Goal: Task Accomplishment & Management: Manage account settings

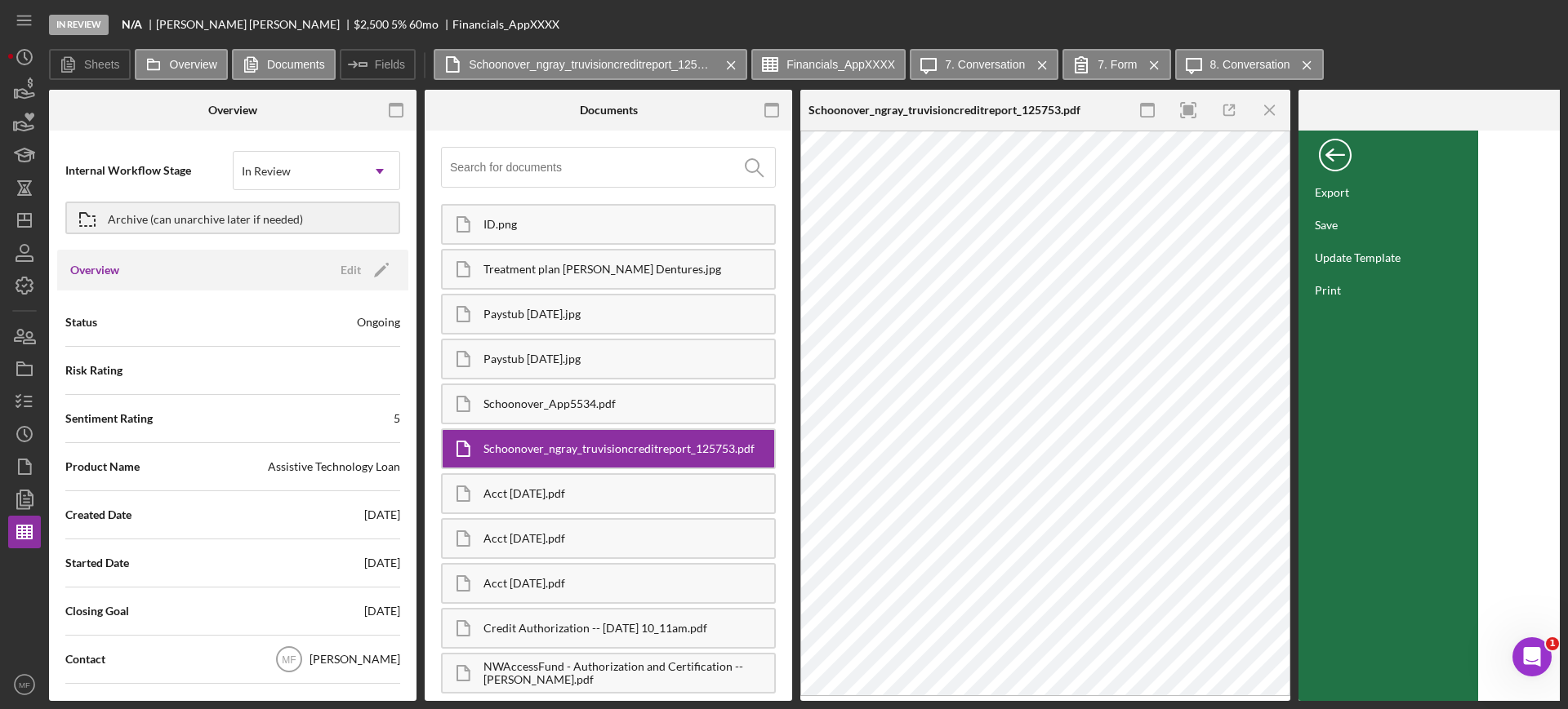
scroll to position [0, 696]
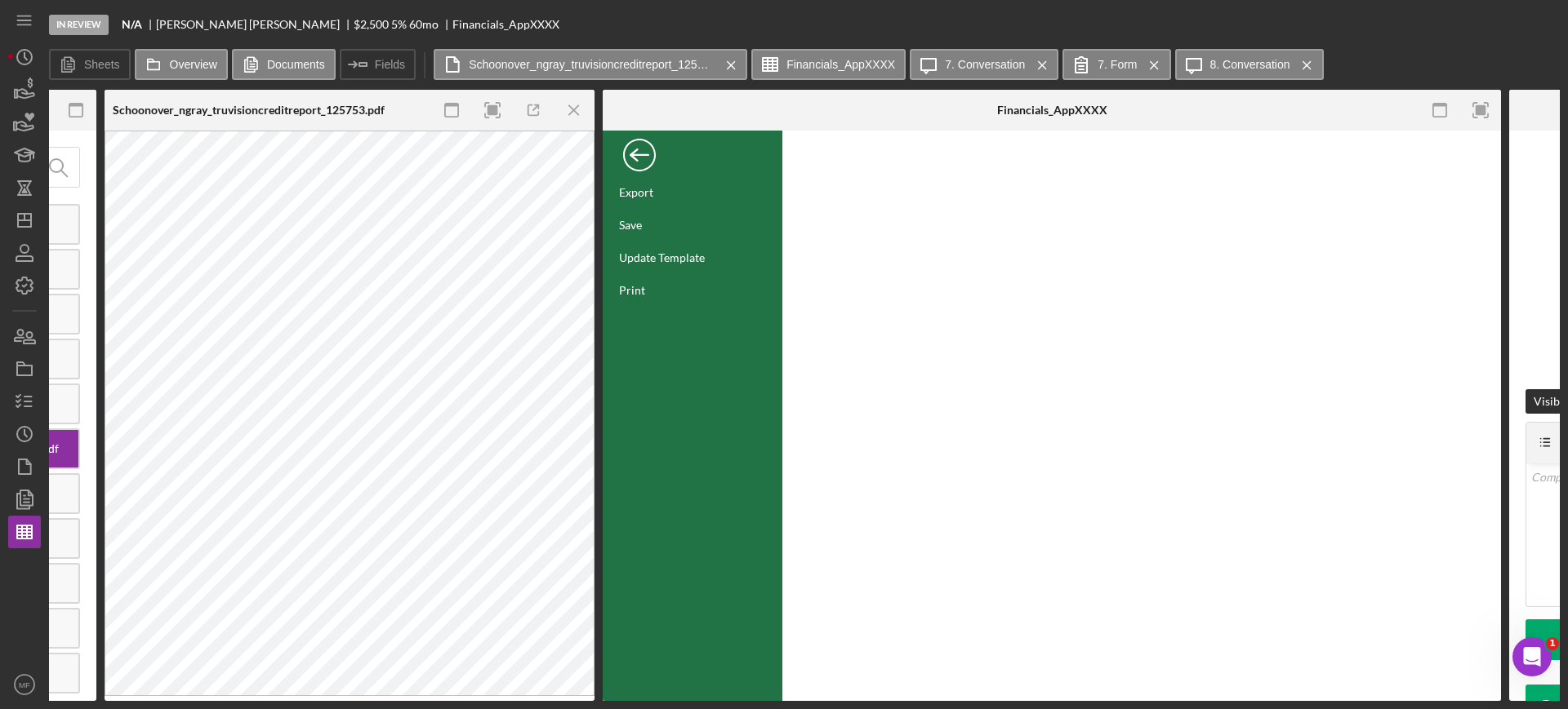
click at [628, 156] on div "Back" at bounding box center [639, 151] width 32 height 32
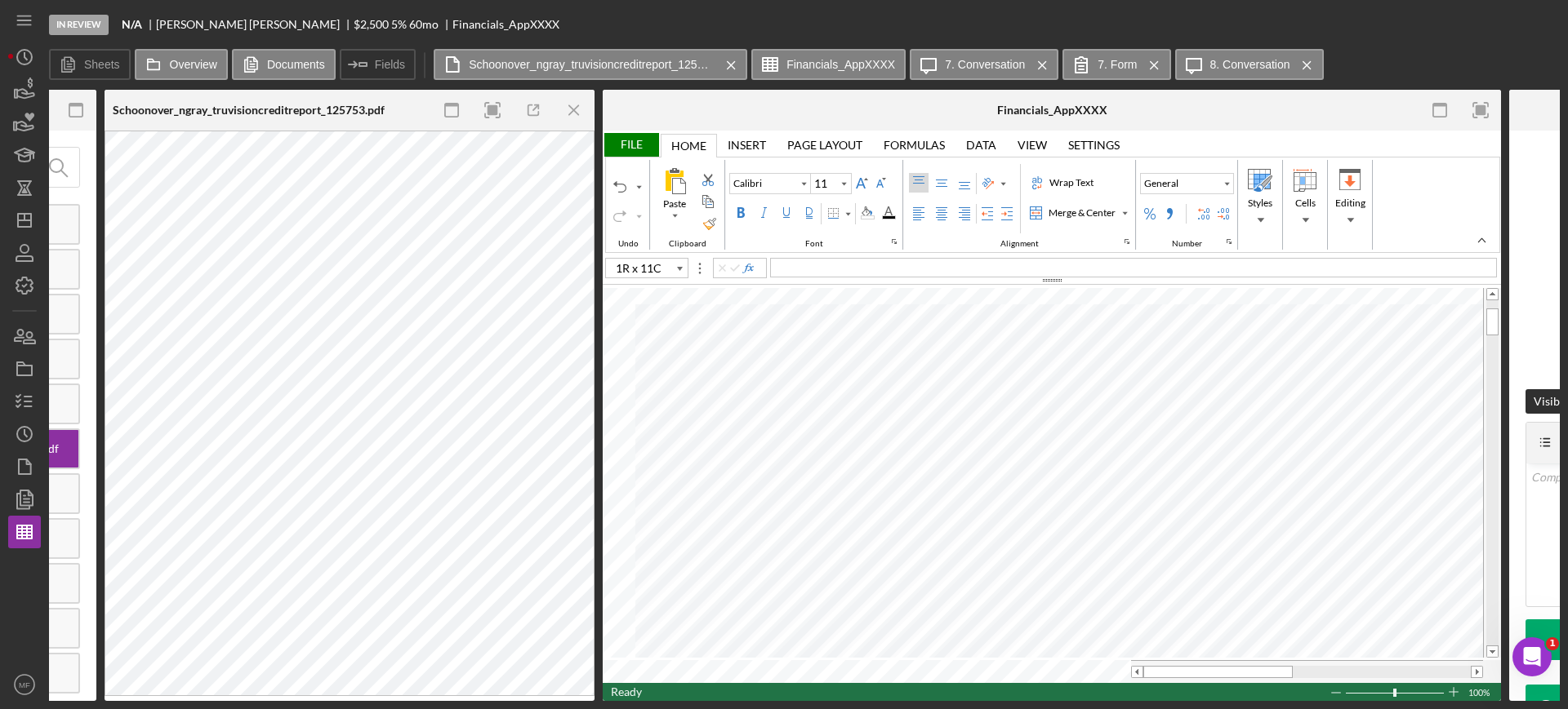
type input "A12"
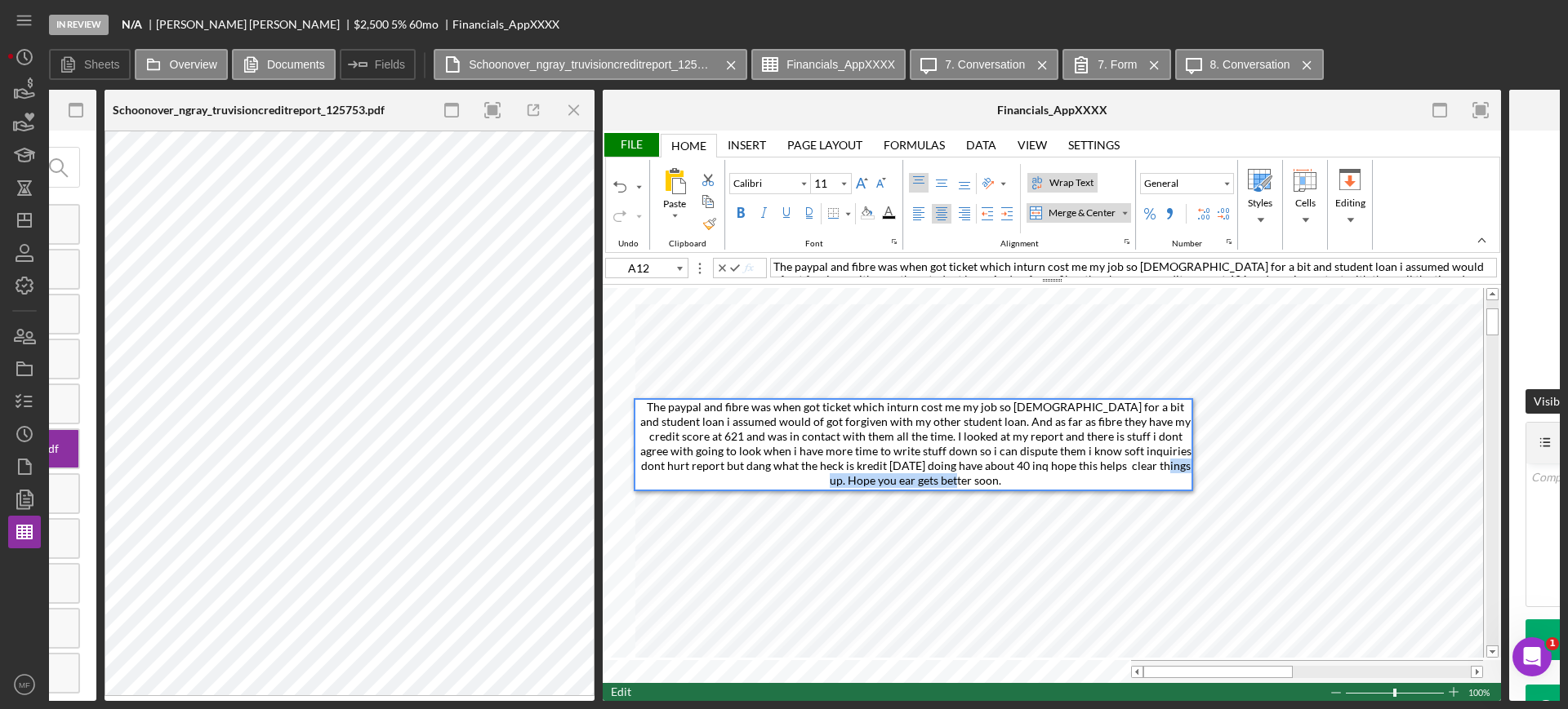
drag, startPoint x: 1069, startPoint y: 471, endPoint x: 1174, endPoint y: 477, distance: 105.2
click at [1174, 477] on div "The paypal and fibre was when got ticket which inturn cost me my job so unemplo…" at bounding box center [916, 445] width 552 height 89
type input "D17"
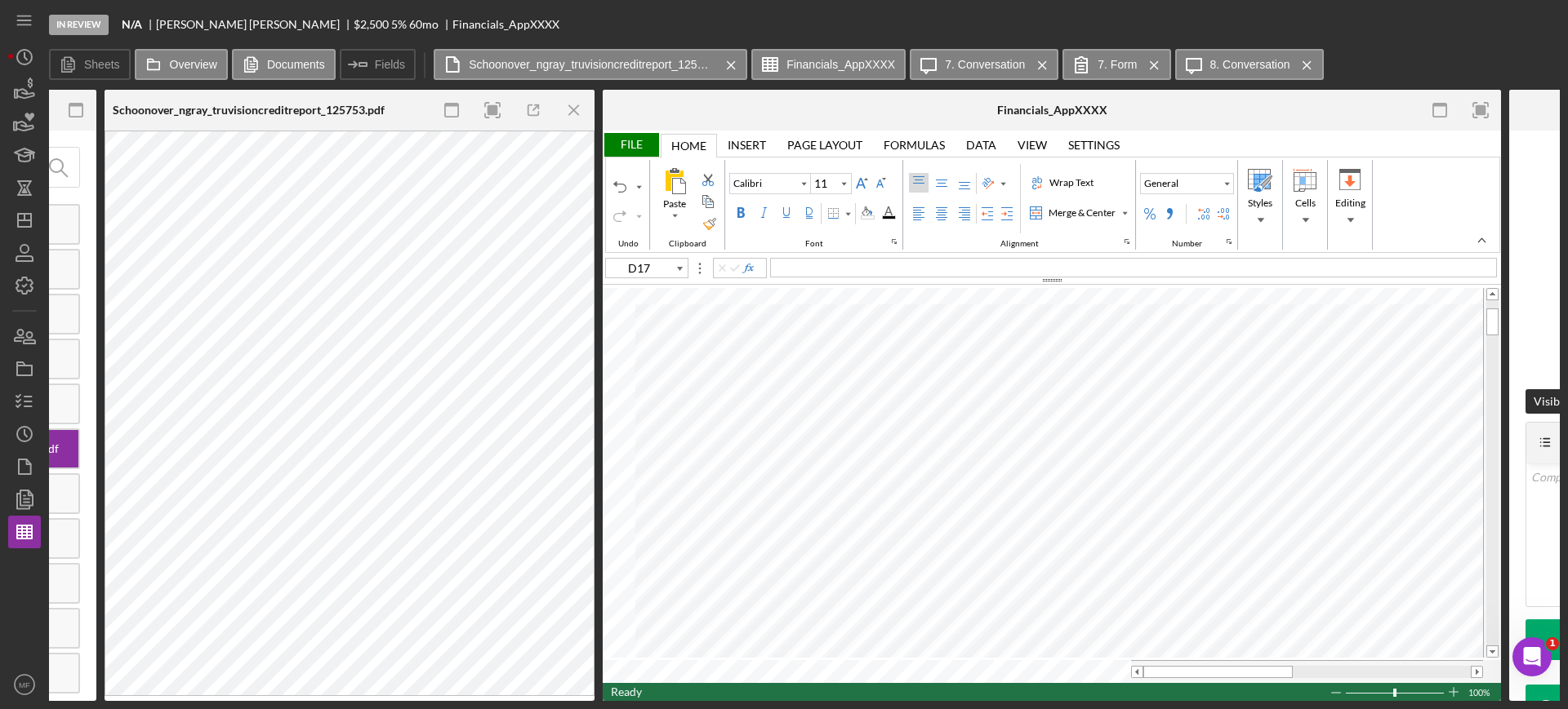
click at [634, 143] on div "File" at bounding box center [631, 145] width 56 height 24
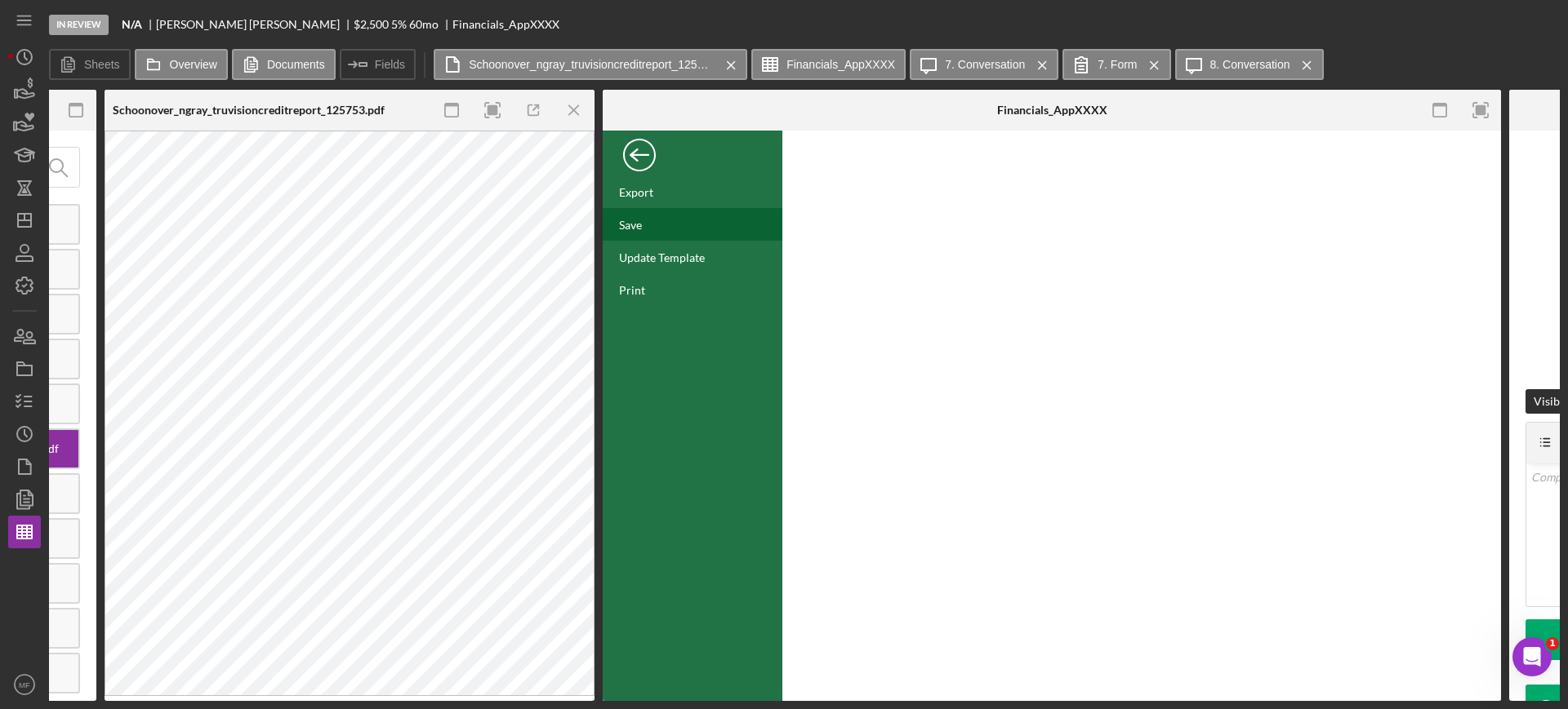
click at [638, 218] on div "Save" at bounding box center [631, 224] width 23 height 14
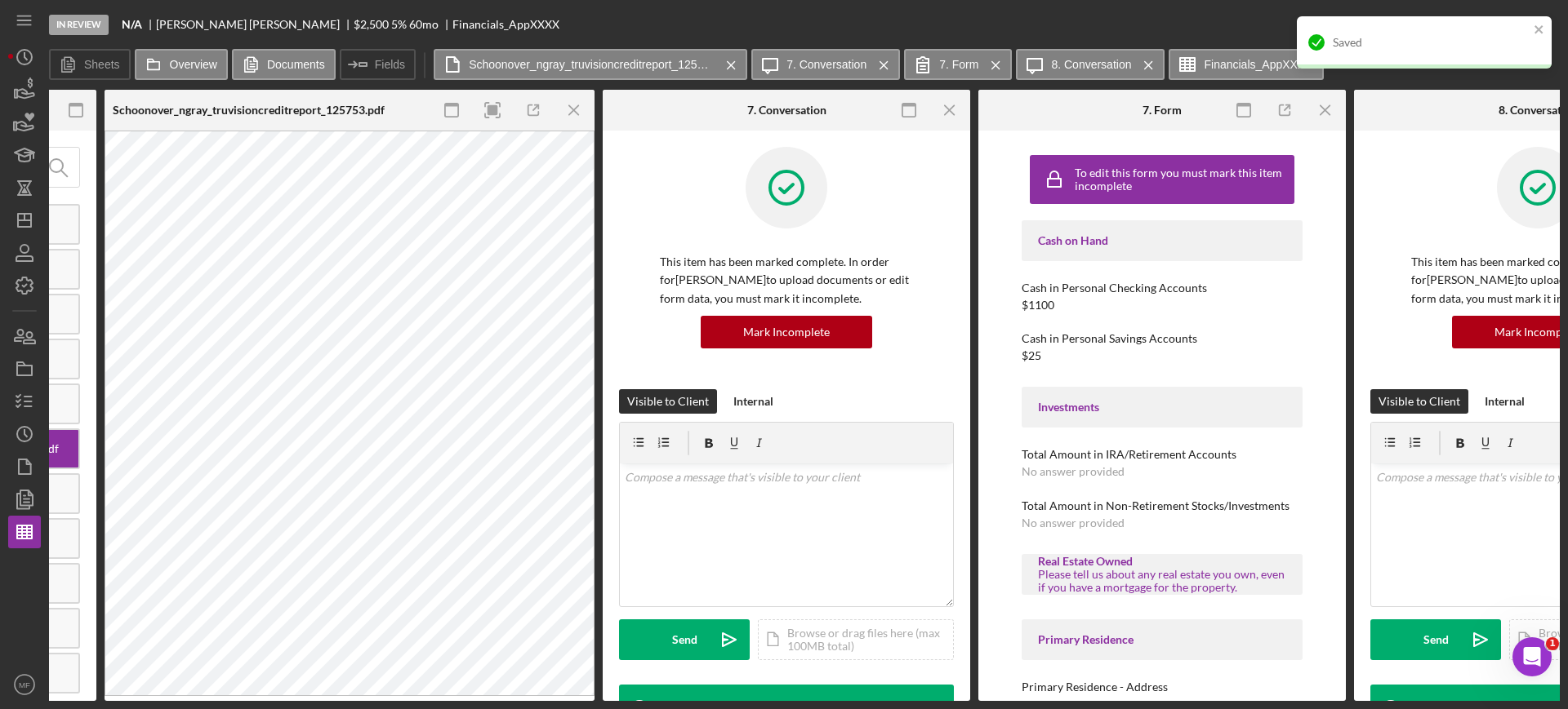
type input "Calibri"
type input "11"
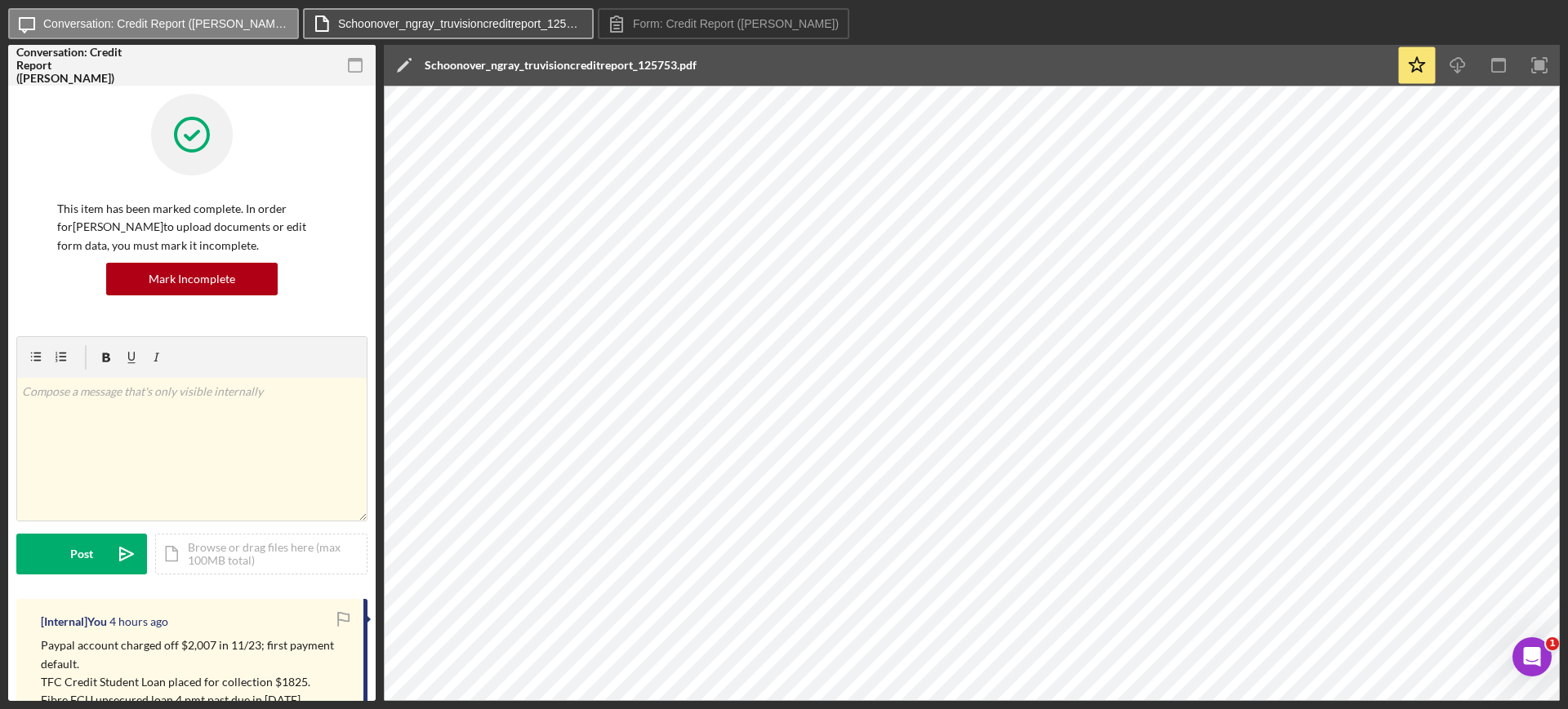
click at [491, 20] on label "Schoonover_ngray_truvisioncreditreport_125753.pdf" at bounding box center [461, 24] width 245 height 13
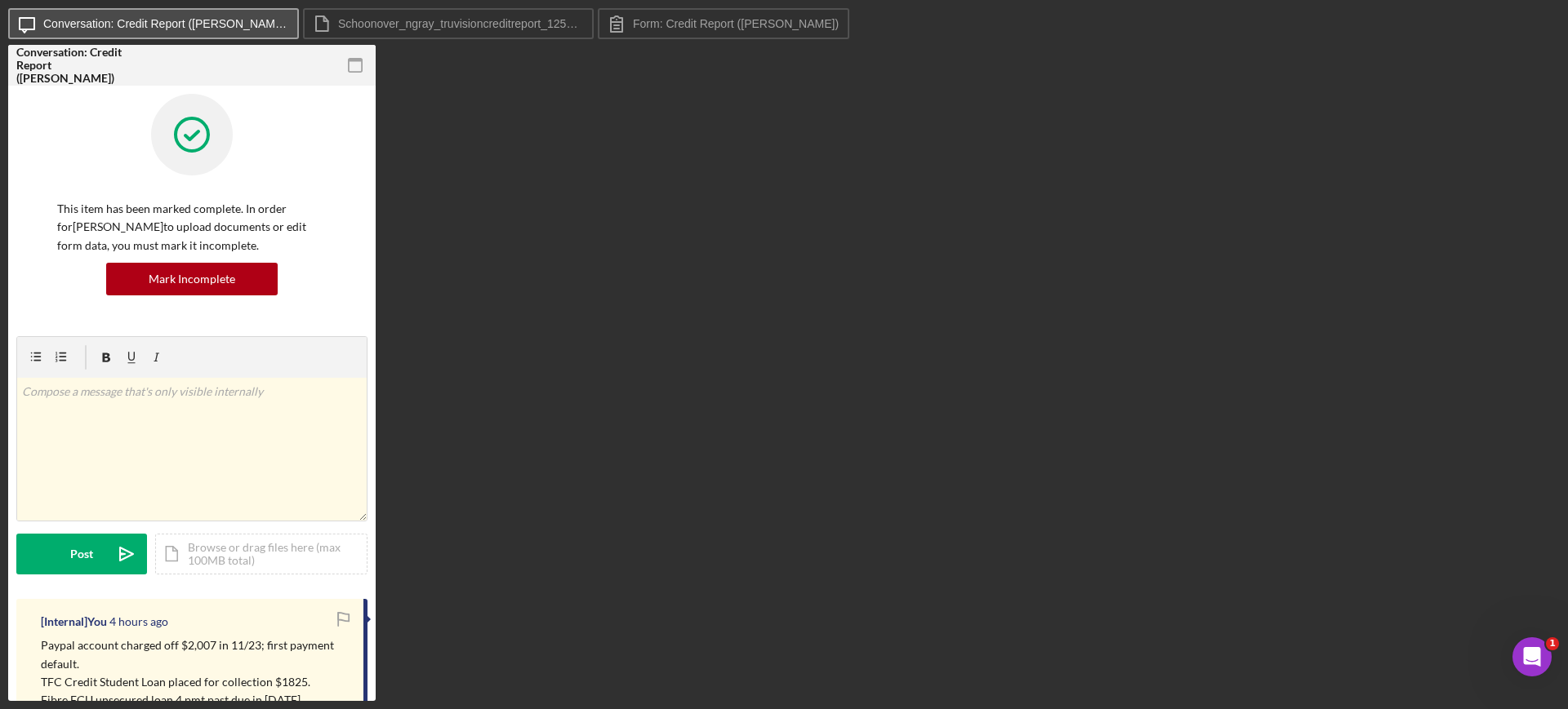
click at [188, 21] on label "Conversation: Credit Report ([PERSON_NAME])" at bounding box center [166, 24] width 245 height 13
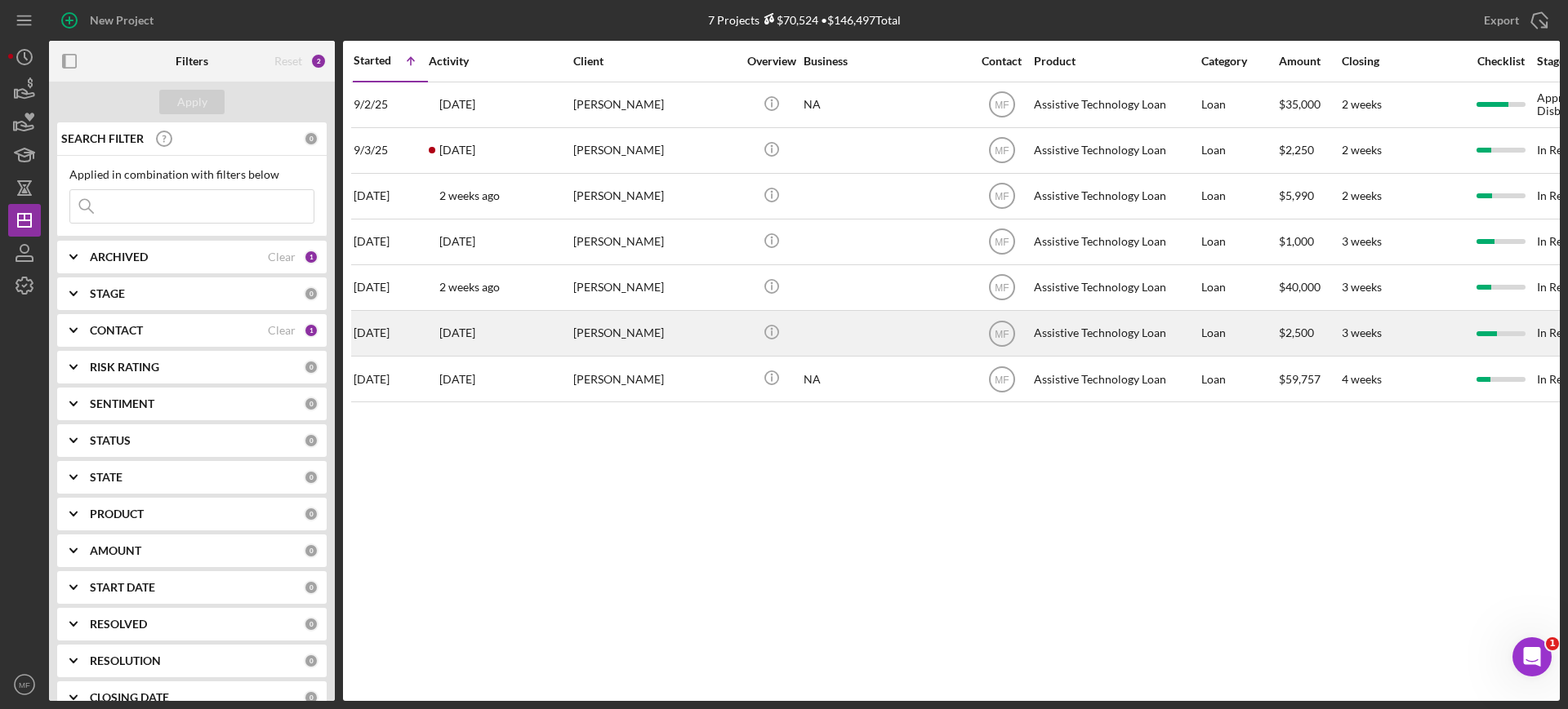
click at [707, 337] on div "[PERSON_NAME]" at bounding box center [655, 333] width 163 height 43
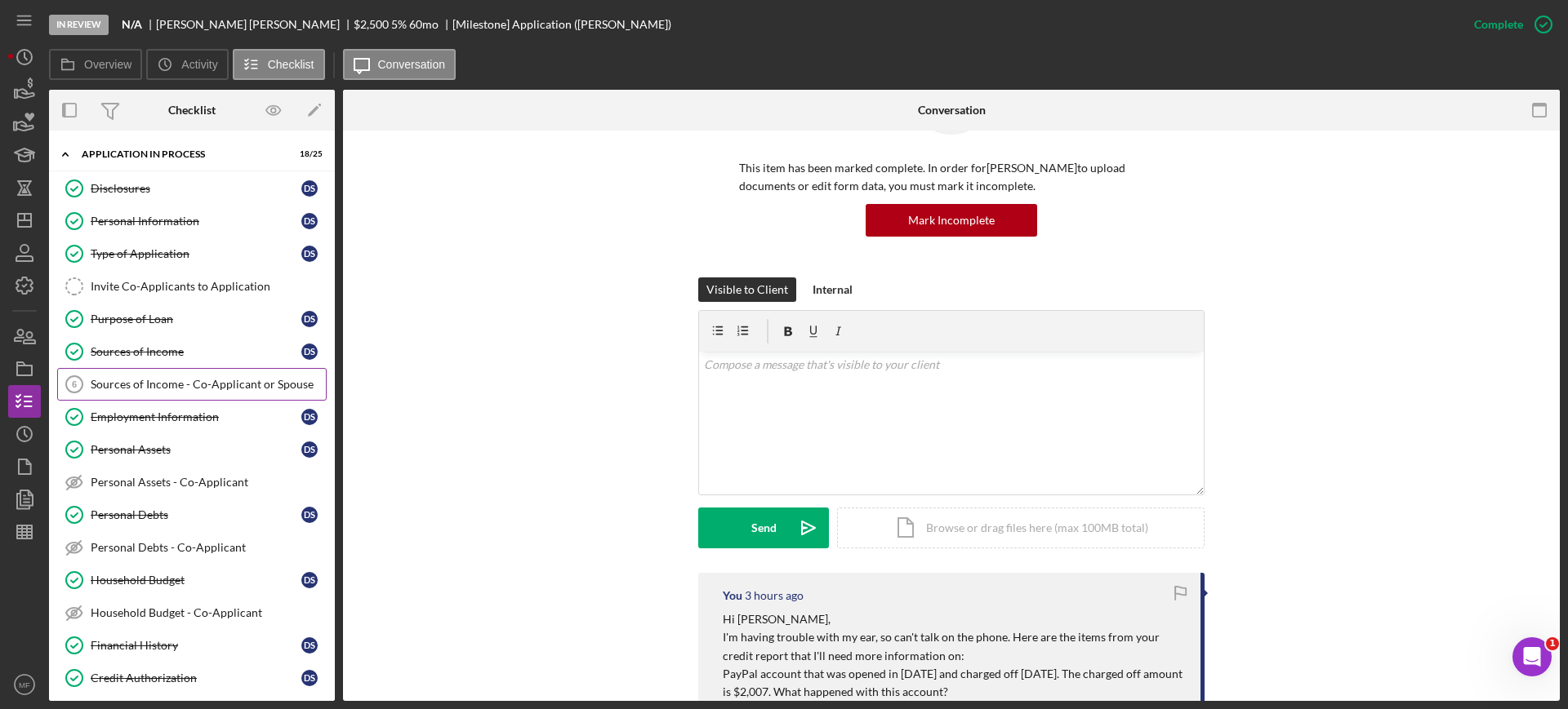
click at [162, 383] on div "Sources of Income - Co-Applicant or Spouse" at bounding box center [208, 384] width 235 height 13
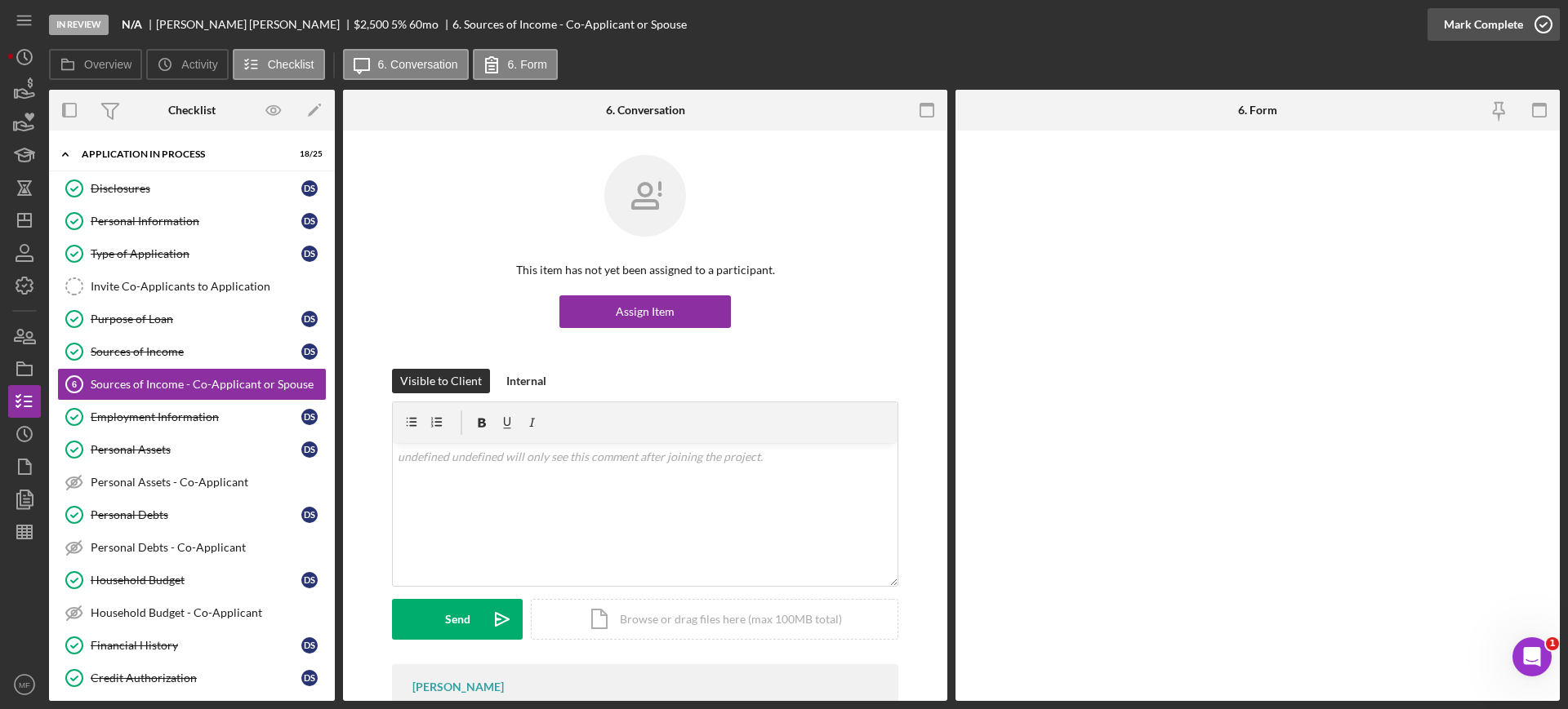
click at [1541, 27] on icon "button" at bounding box center [1543, 24] width 41 height 41
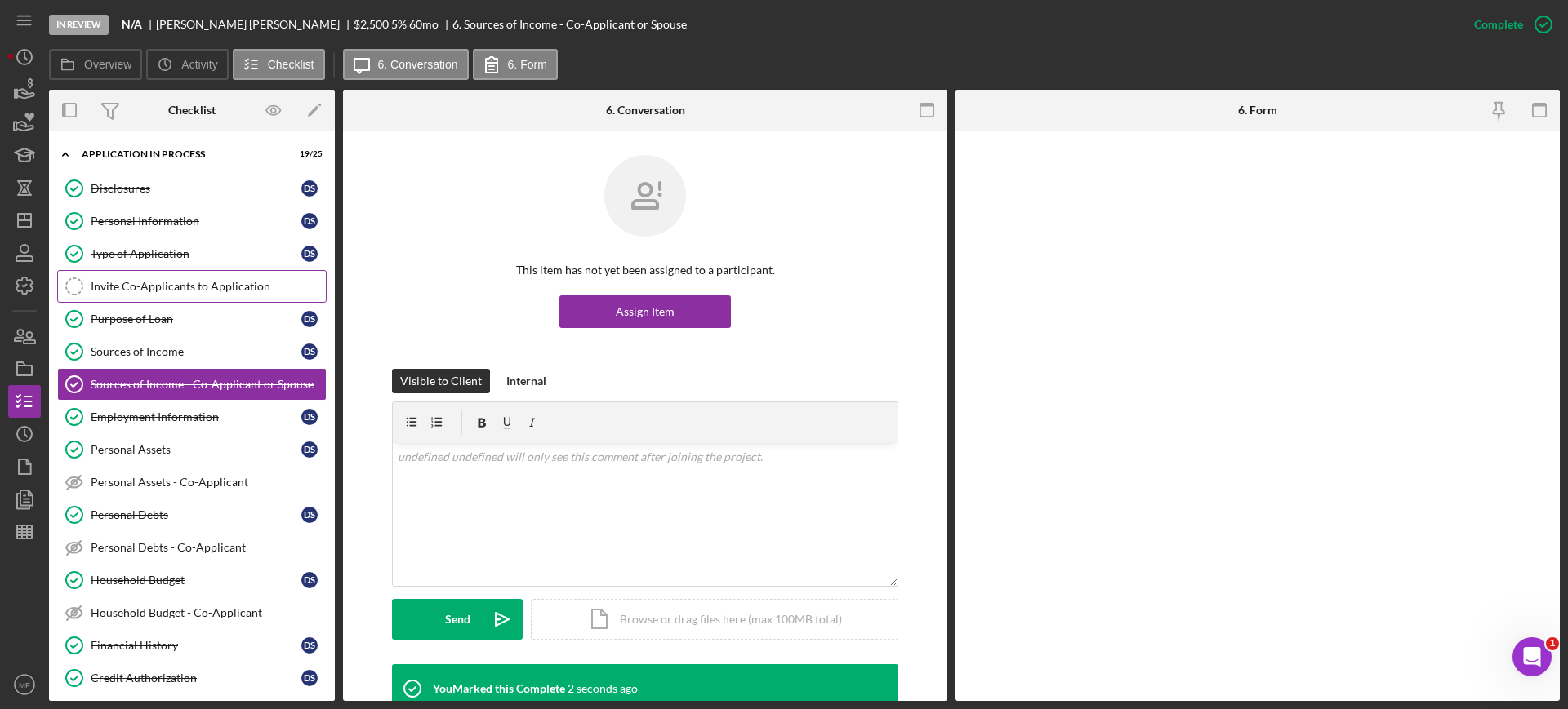
click at [235, 286] on div "Invite Co-Applicants to Application" at bounding box center [208, 287] width 235 height 13
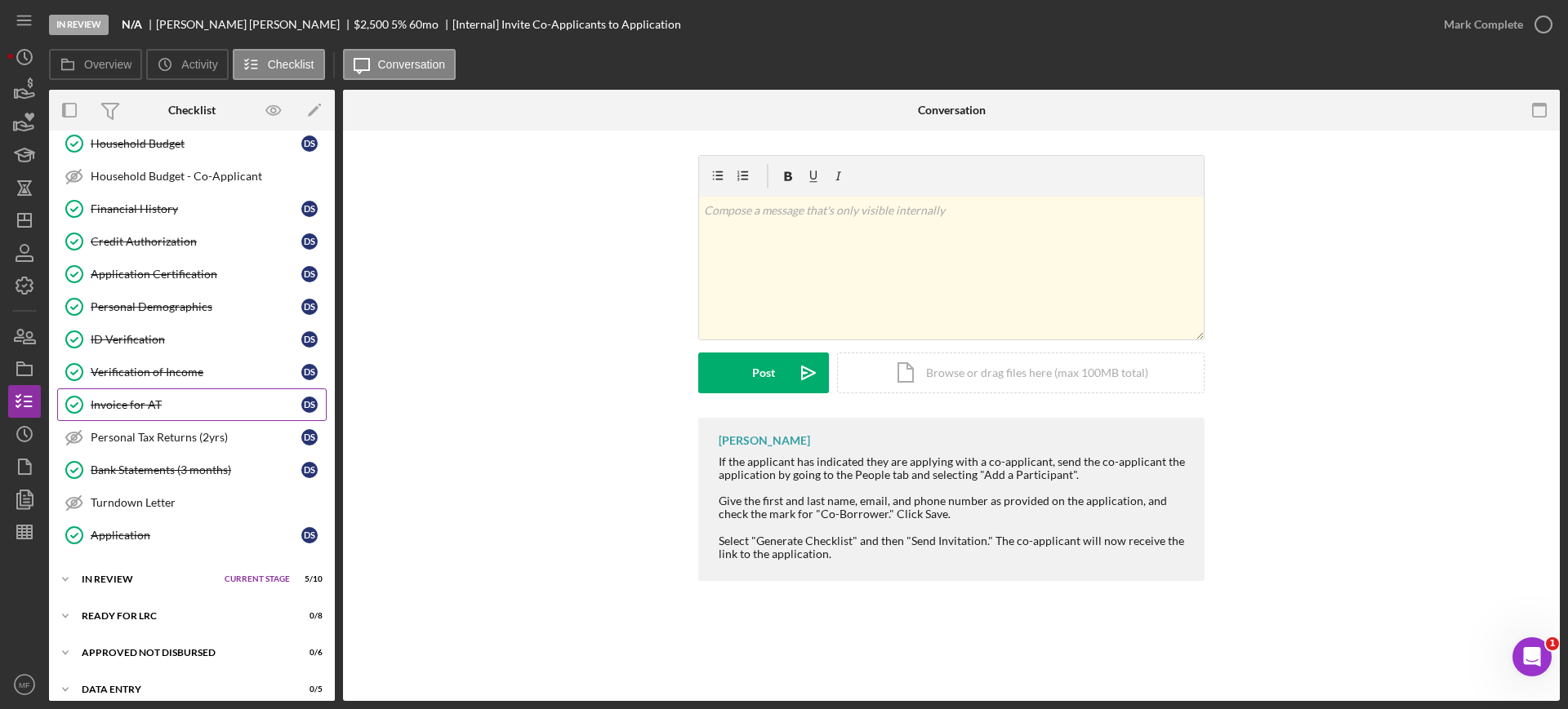
scroll to position [451, 0]
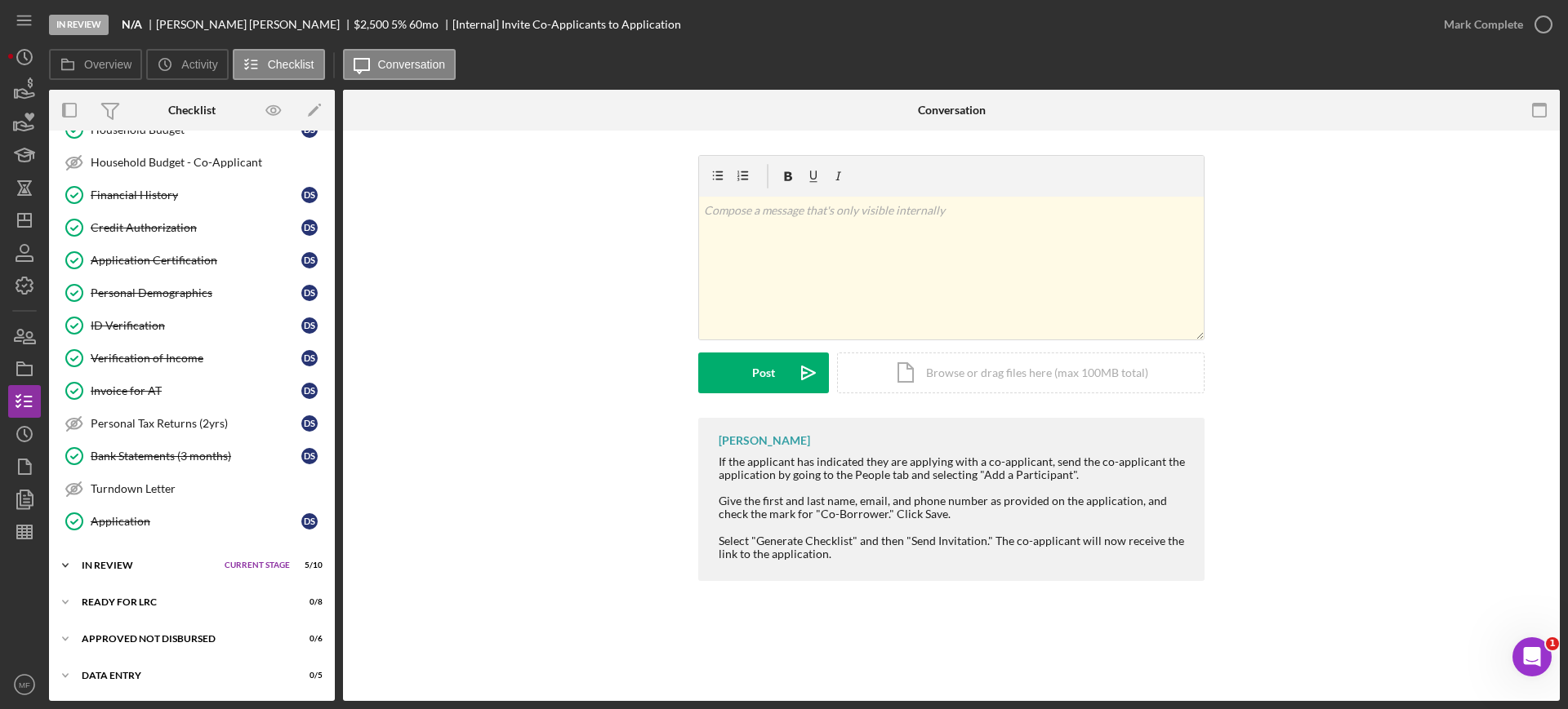
click at [232, 566] on span "Current Stage" at bounding box center [257, 566] width 65 height 10
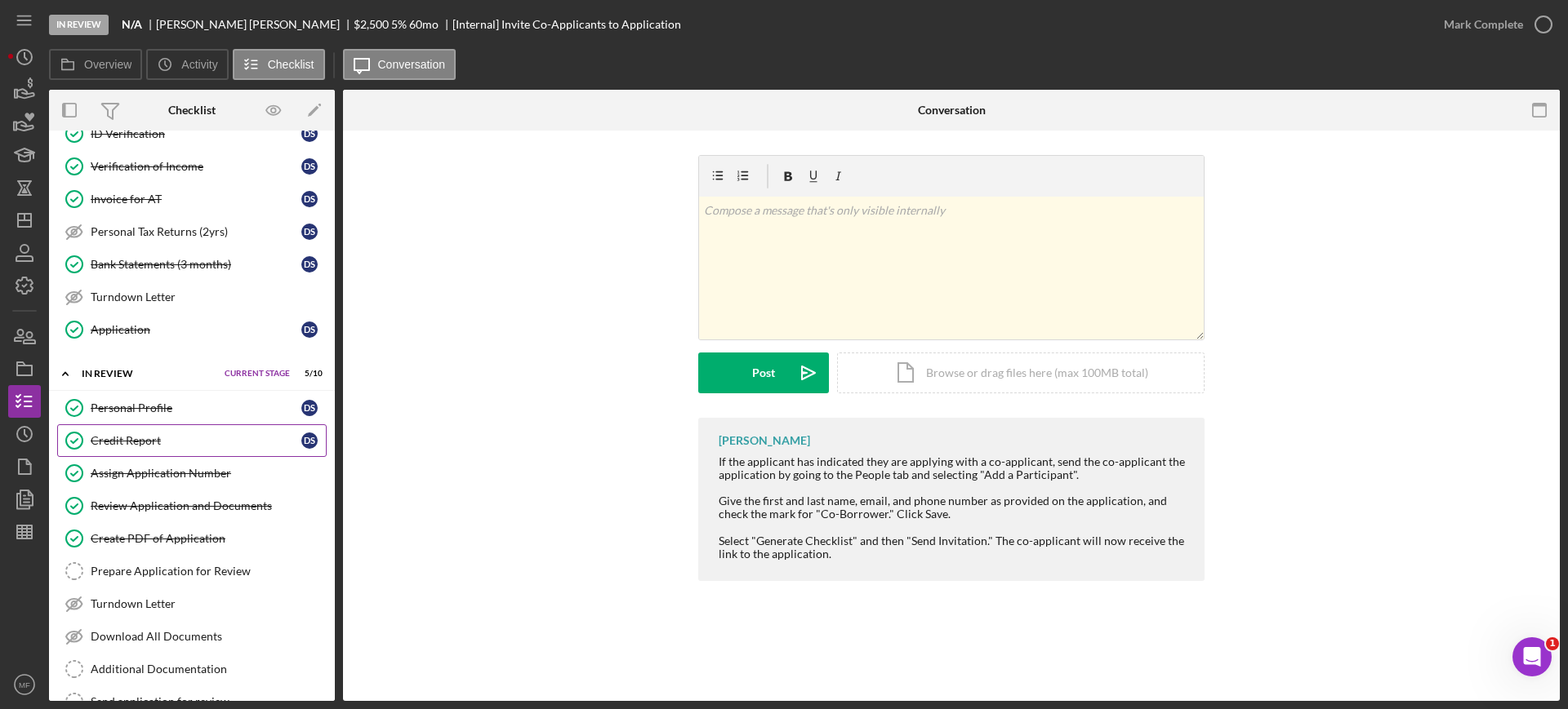
scroll to position [654, 0]
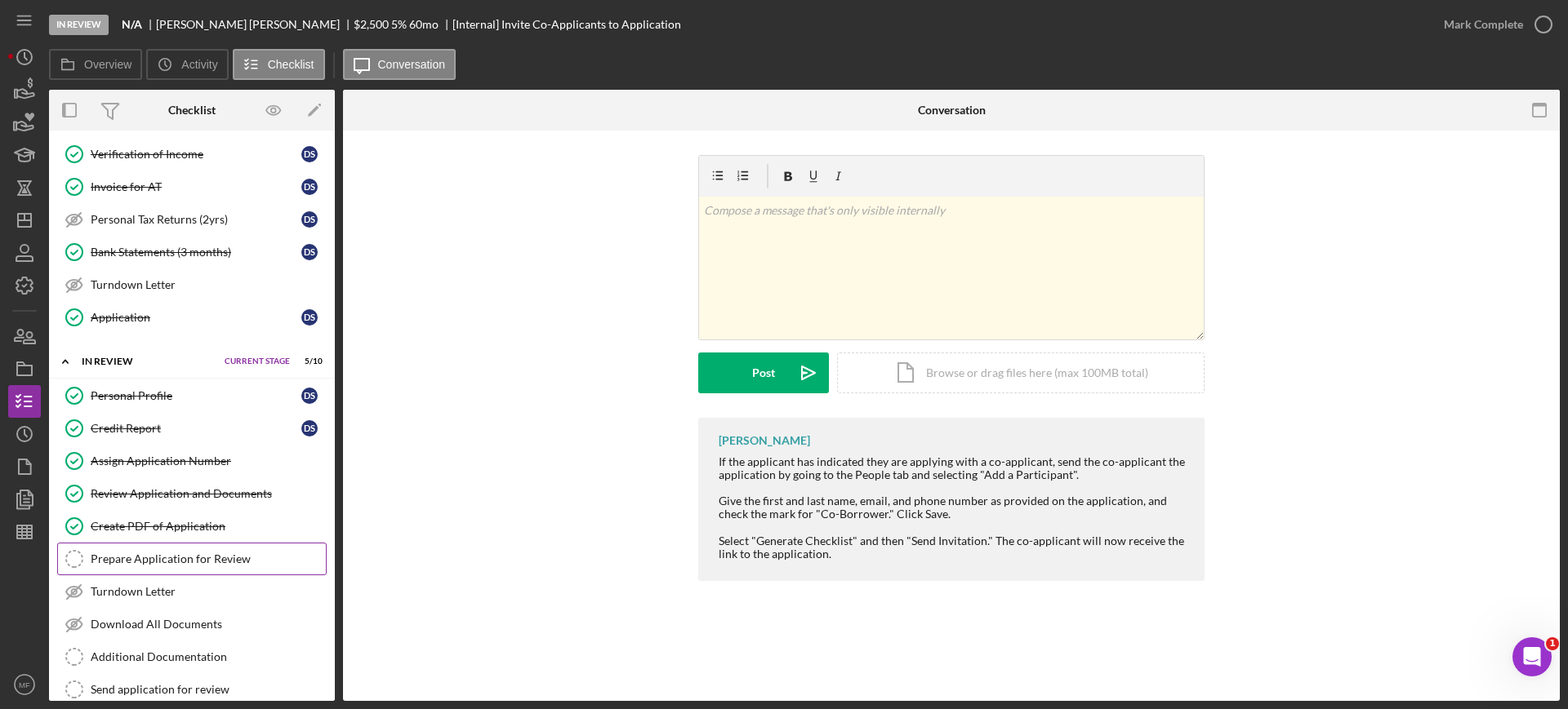
click at [194, 561] on div "Prepare Application for Review" at bounding box center [208, 559] width 235 height 13
